Goal: Share content: Share content

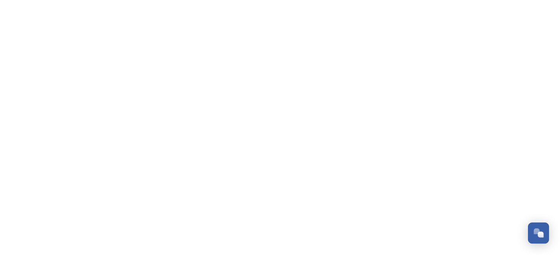
scroll to position [214, 0]
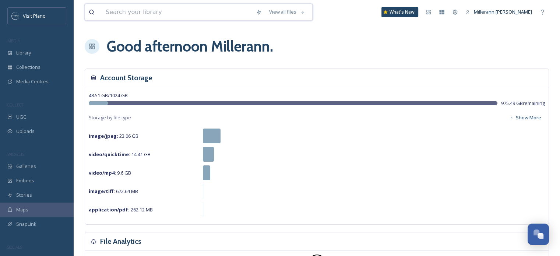
click at [113, 13] on input at bounding box center [177, 12] width 150 height 16
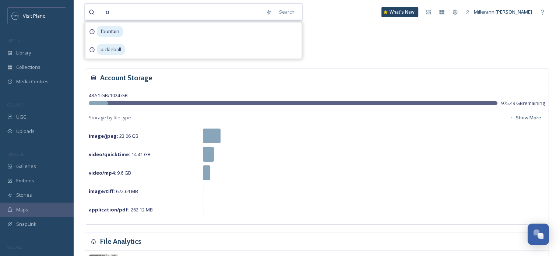
type input "og"
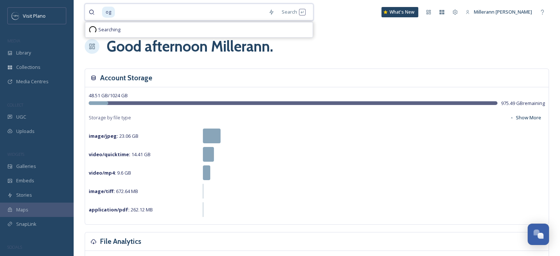
type input "o"
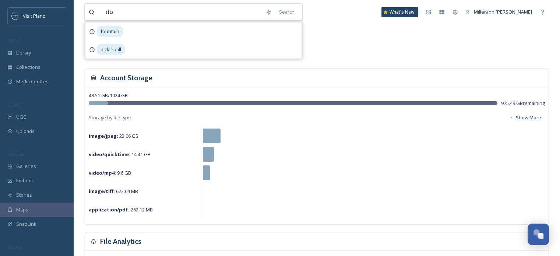
type input "dog"
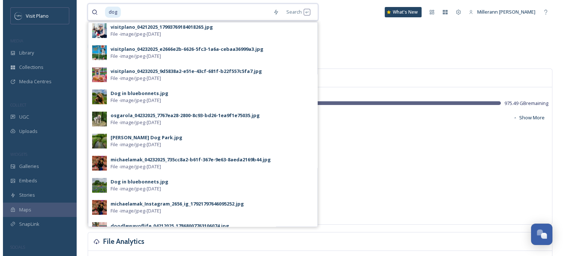
scroll to position [131, 0]
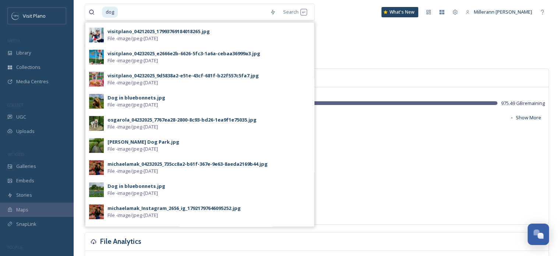
click at [110, 101] on span "File - image/jpeg - [DATE]" at bounding box center [133, 104] width 50 height 7
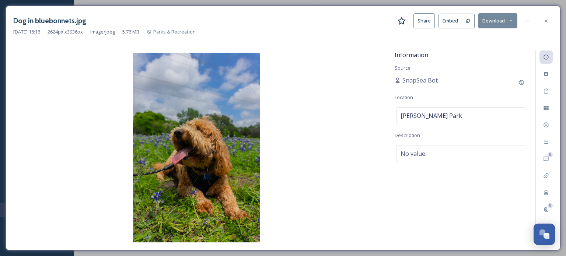
click at [428, 22] on button "Share" at bounding box center [423, 20] width 21 height 15
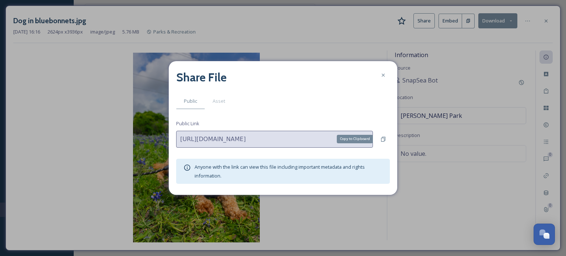
click at [383, 136] on div "Copy to Clipboard" at bounding box center [382, 139] width 13 height 13
